Goal: Task Accomplishment & Management: Manage account settings

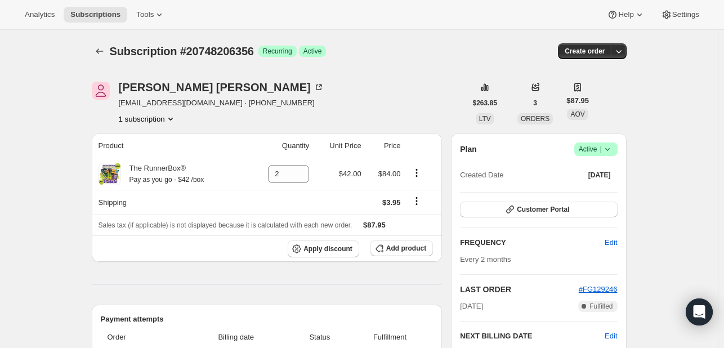
click at [612, 150] on icon at bounding box center [607, 149] width 11 height 11
click at [598, 199] on div "Pause subscription Cancel subscription" at bounding box center [599, 181] width 77 height 44
click at [598, 194] on span "Cancel subscription" at bounding box center [600, 190] width 64 height 8
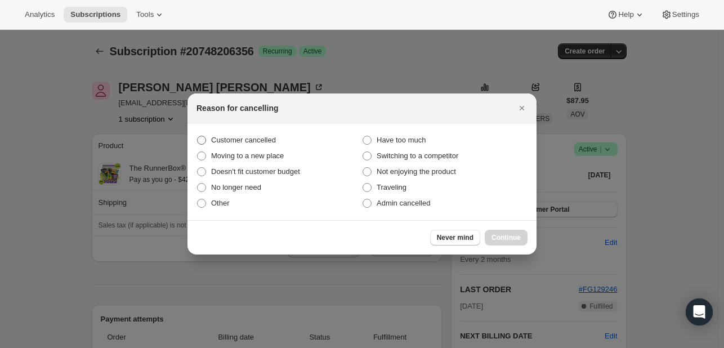
click at [259, 133] on label "Customer cancelled" at bounding box center [280, 140] width 166 height 16
click at [198, 136] on input "Customer cancelled" at bounding box center [197, 136] width 1 height 1
radio input "true"
click at [501, 239] on span "Continue" at bounding box center [506, 237] width 29 height 9
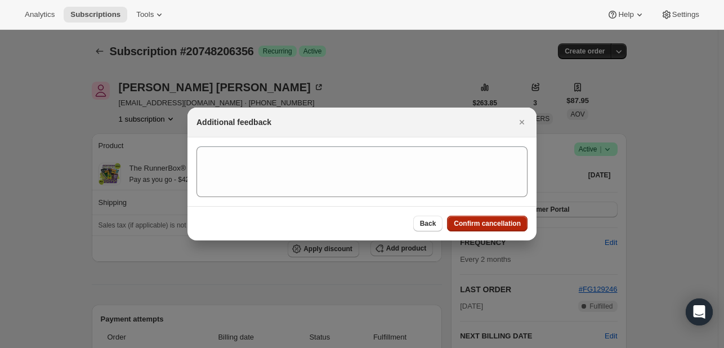
click at [482, 224] on span "Confirm cancellation" at bounding box center [487, 223] width 67 height 9
